Goal: Task Accomplishment & Management: Use online tool/utility

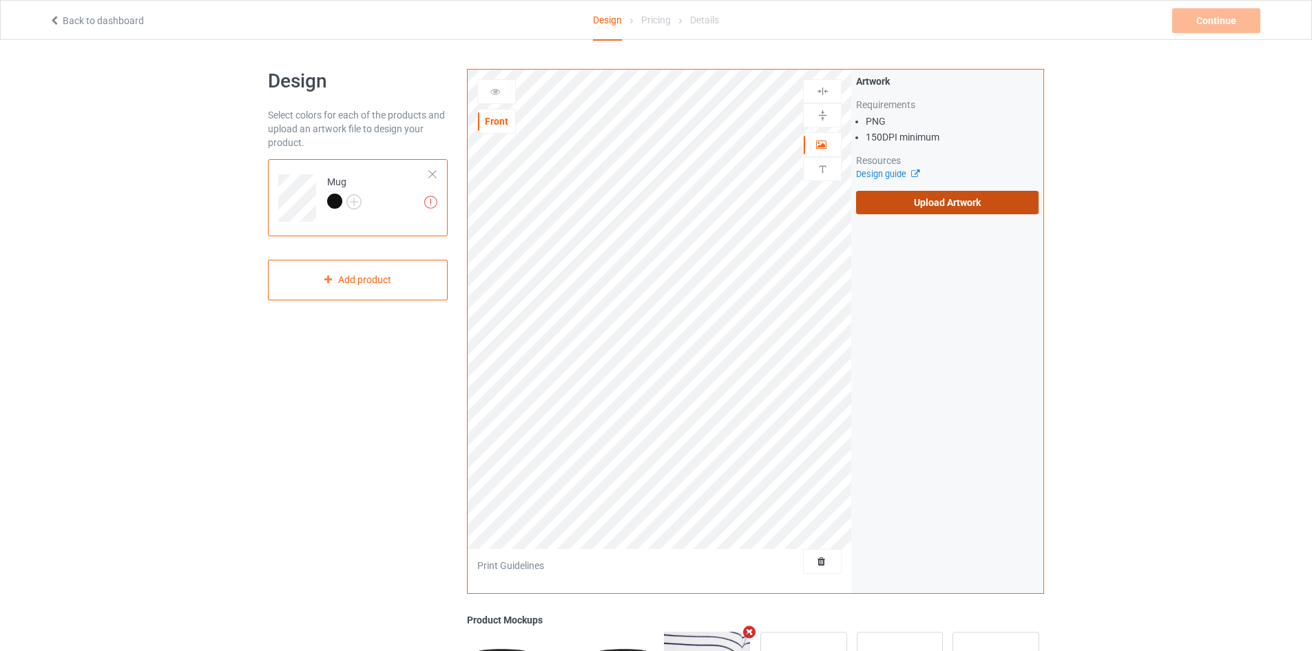
click at [958, 198] on label "Upload Artwork" at bounding box center [947, 202] width 182 height 23
click at [0, 0] on input "Upload Artwork" at bounding box center [0, 0] width 0 height 0
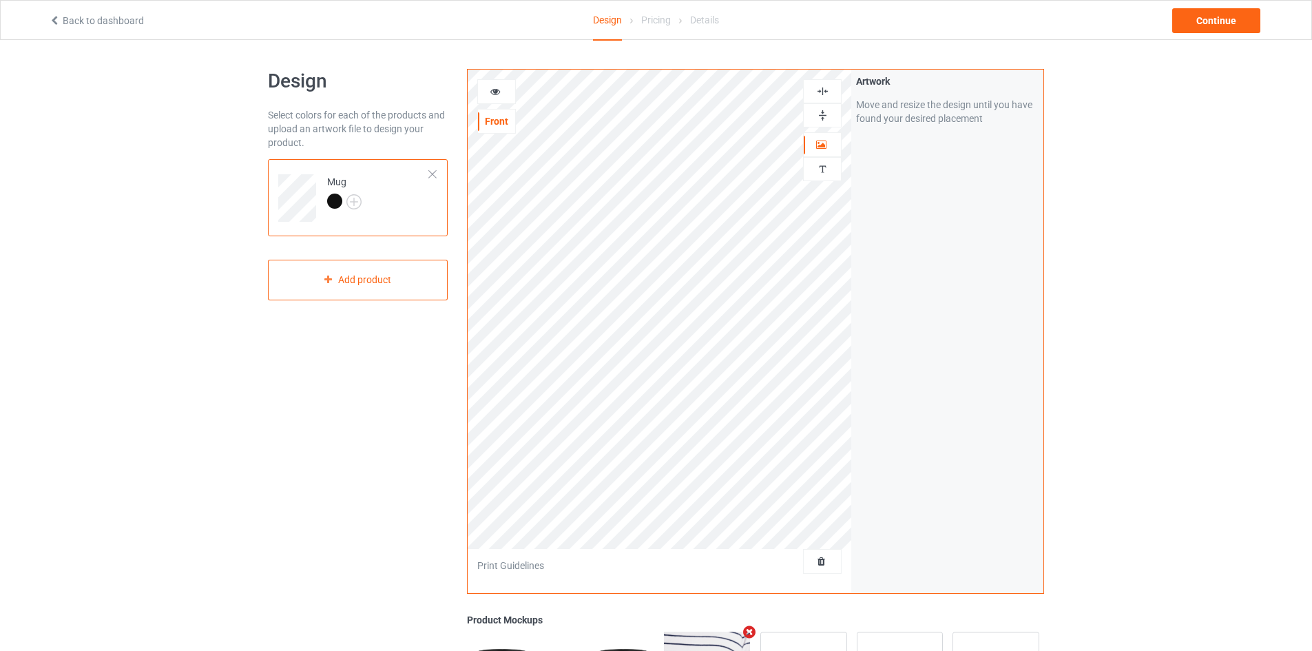
click at [823, 116] on img at bounding box center [822, 115] width 13 height 13
click at [1212, 20] on div "Continue" at bounding box center [1216, 20] width 88 height 25
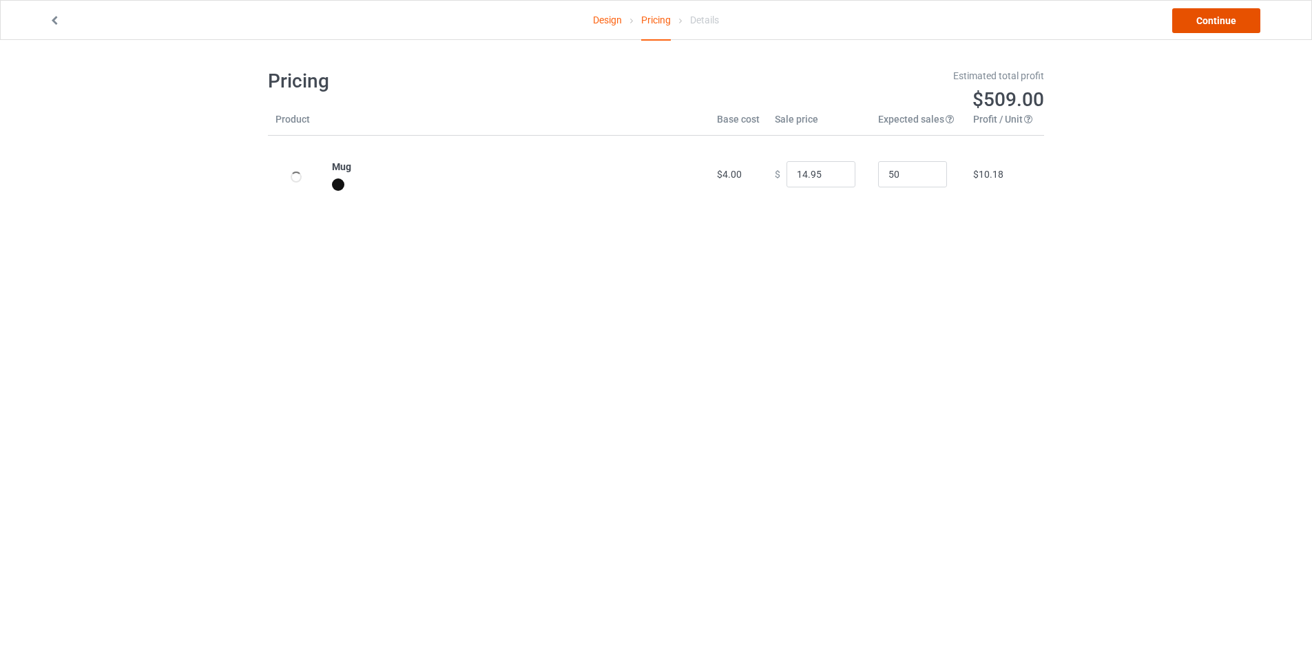
click at [1212, 20] on link "Continue" at bounding box center [1216, 20] width 88 height 25
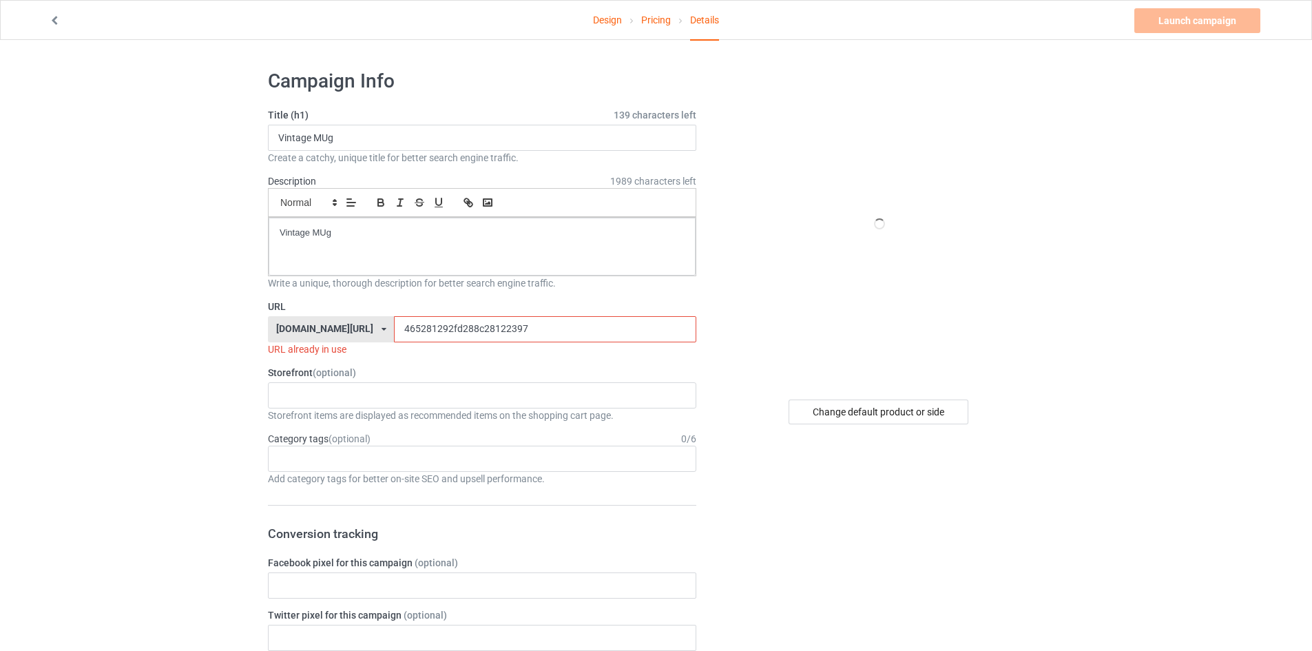
click at [425, 333] on input "465281292fd288c28122397" at bounding box center [545, 329] width 302 height 26
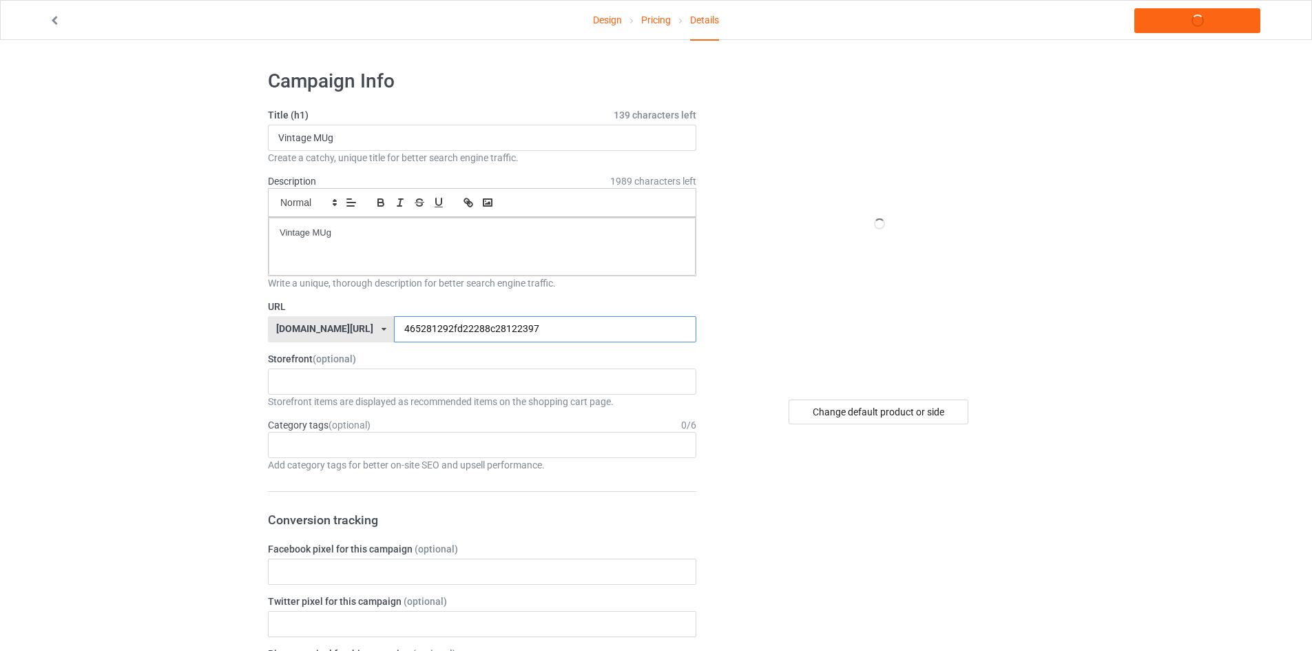
click at [428, 327] on input "465281292fd22288c28122397" at bounding box center [545, 329] width 302 height 26
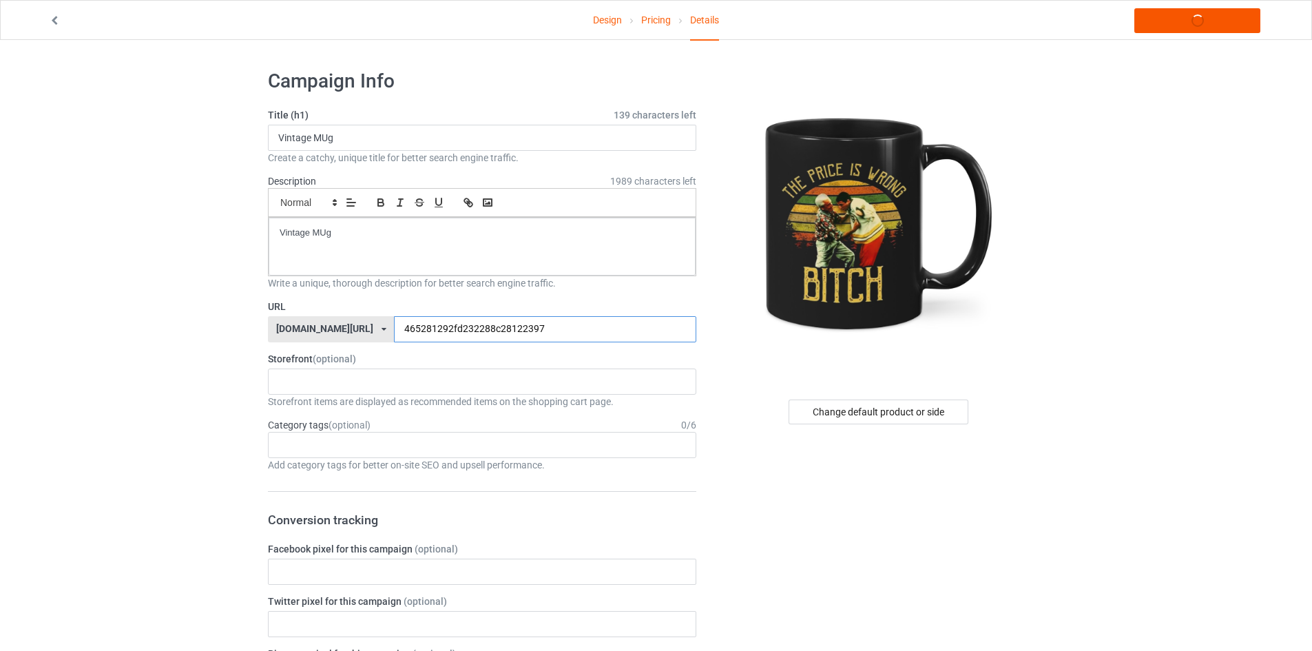
type input "465281292fd232288c28122397"
click at [1161, 28] on link "Launch campaign" at bounding box center [1197, 20] width 126 height 25
